Goal: Task Accomplishment & Management: Use online tool/utility

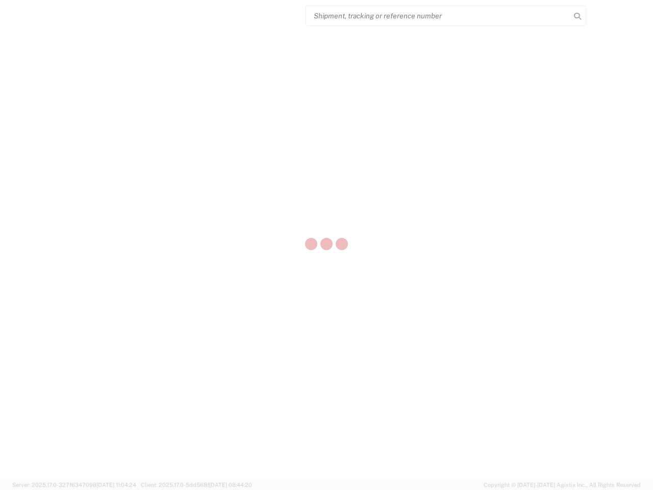
select select "US"
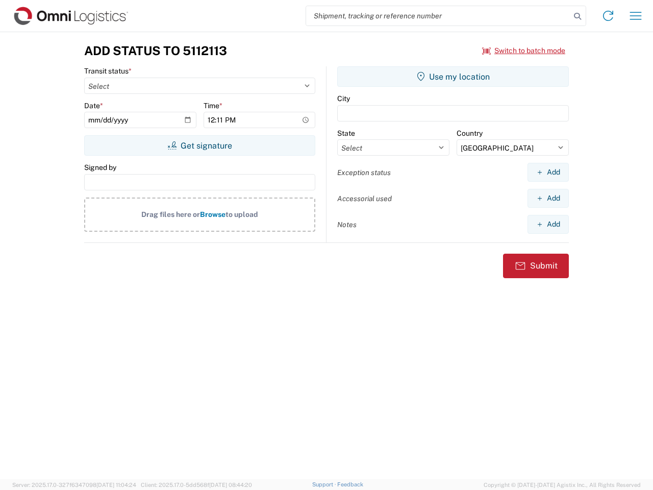
click at [438, 16] on input "search" at bounding box center [438, 15] width 264 height 19
click at [577, 16] on icon at bounding box center [577, 16] width 14 height 14
click at [608, 16] on icon at bounding box center [608, 16] width 16 height 16
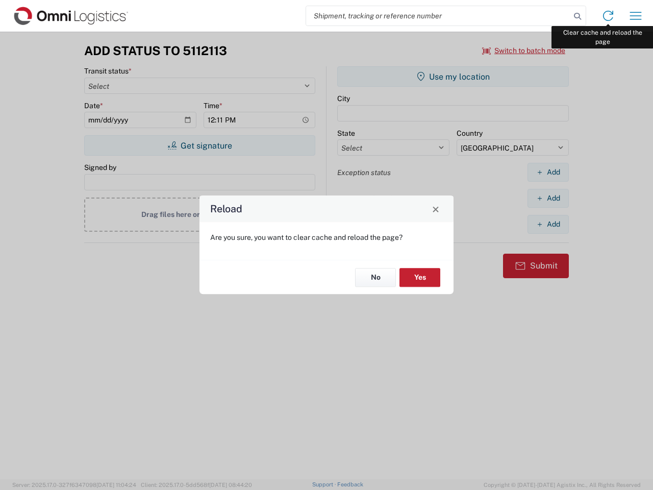
click at [636, 16] on div "Reload Are you sure, you want to clear cache and reload the page? No Yes" at bounding box center [326, 245] width 653 height 490
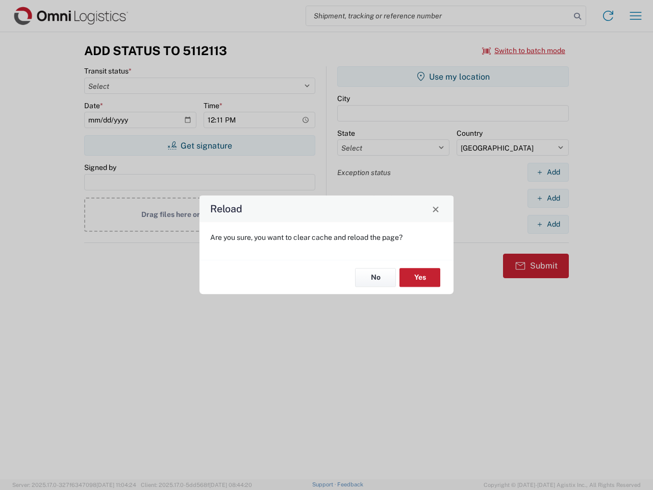
click at [524, 50] on div "Reload Are you sure, you want to clear cache and reload the page? No Yes" at bounding box center [326, 245] width 653 height 490
click at [199, 145] on div "Reload Are you sure, you want to clear cache and reload the page? No Yes" at bounding box center [326, 245] width 653 height 490
click at [453, 77] on div "Reload Are you sure, you want to clear cache and reload the page? No Yes" at bounding box center [326, 245] width 653 height 490
click at [548, 172] on div "Reload Are you sure, you want to clear cache and reload the page? No Yes" at bounding box center [326, 245] width 653 height 490
click at [548, 198] on div "Reload Are you sure, you want to clear cache and reload the page? No Yes" at bounding box center [326, 245] width 653 height 490
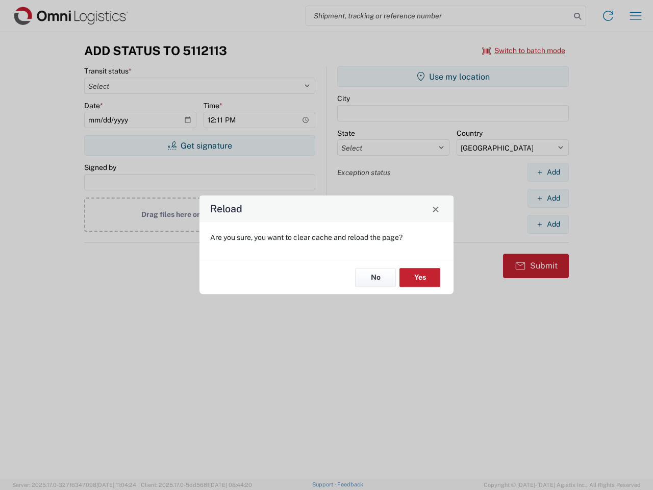
click at [548, 224] on div "Reload Are you sure, you want to clear cache and reload the page? No Yes" at bounding box center [326, 245] width 653 height 490
